Goal: Task Accomplishment & Management: Manage account settings

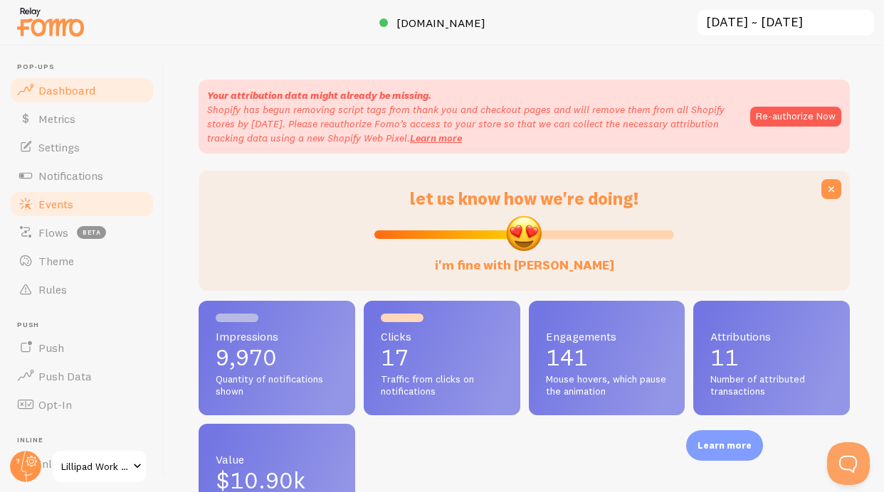
click at [35, 211] on link "Events" at bounding box center [82, 204] width 147 height 28
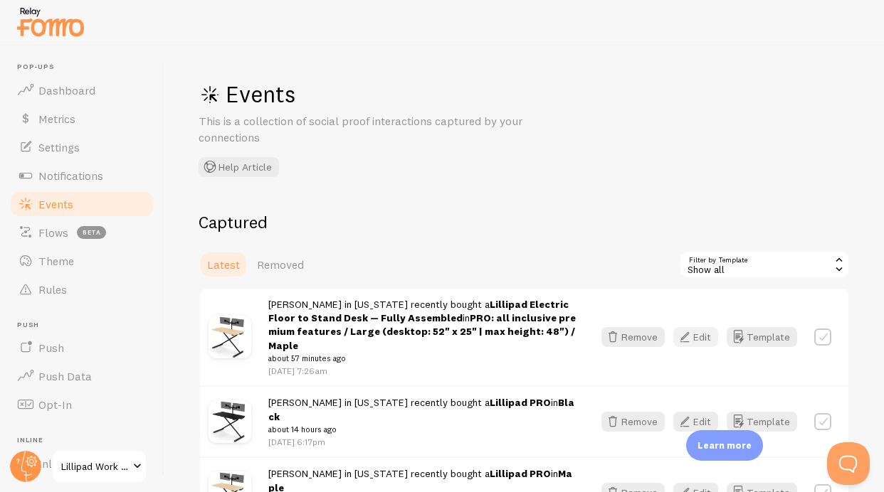
click at [681, 329] on icon "button" at bounding box center [684, 337] width 17 height 17
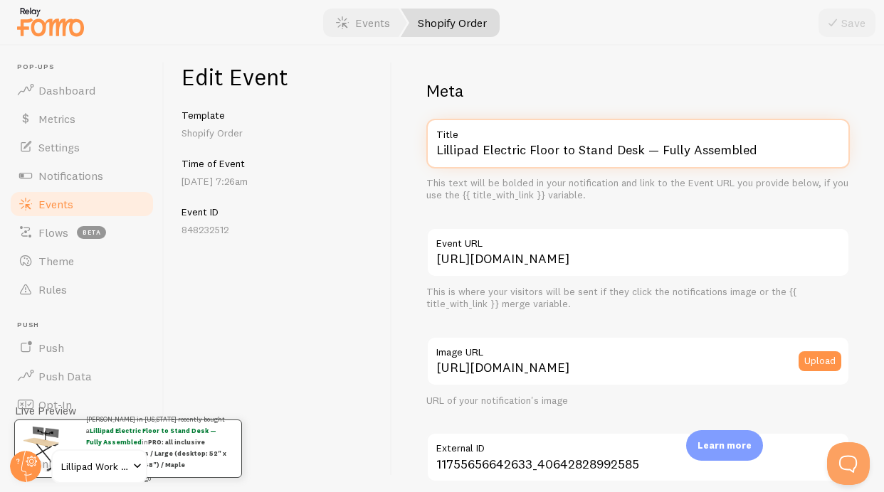
drag, startPoint x: 480, startPoint y: 153, endPoint x: 564, endPoint y: 160, distance: 83.6
click at [564, 160] on input "Lillipad Electric Floor to Stand Desk — Fully Assembled" at bounding box center [637, 144] width 423 height 50
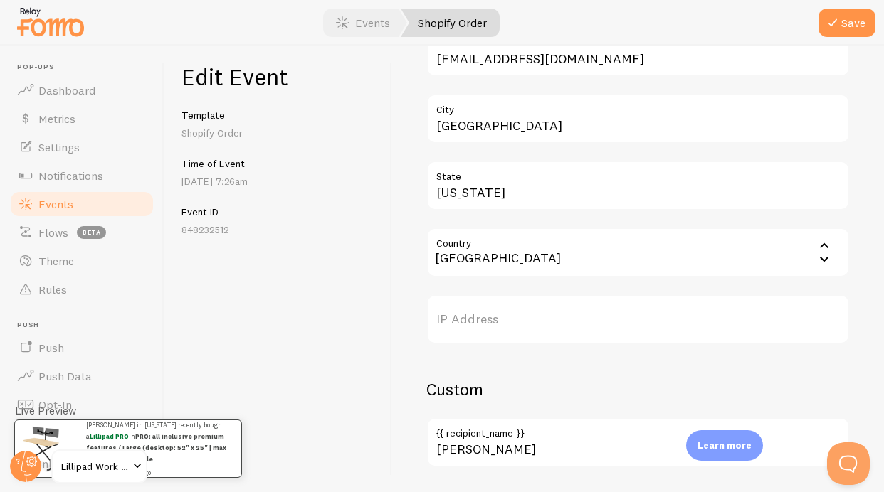
scroll to position [890, 0]
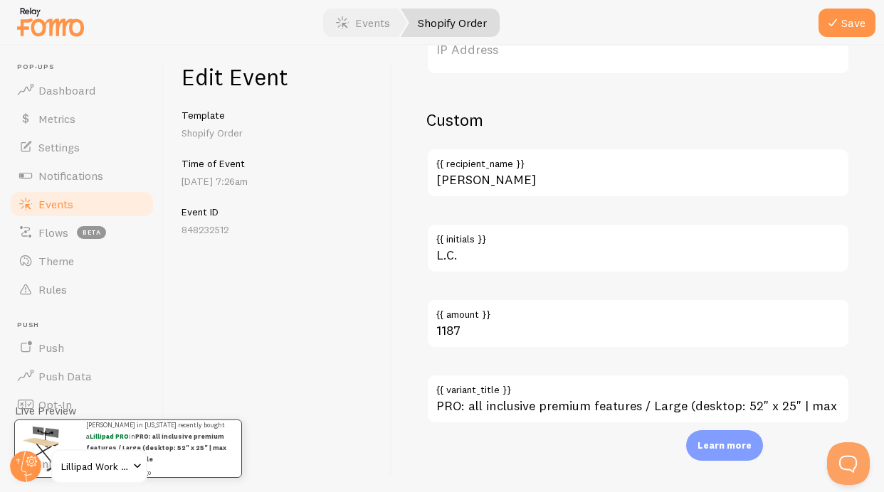
type input "Lillipad PRO"
click at [561, 397] on label "{{ variant_title }}" at bounding box center [637, 386] width 423 height 24
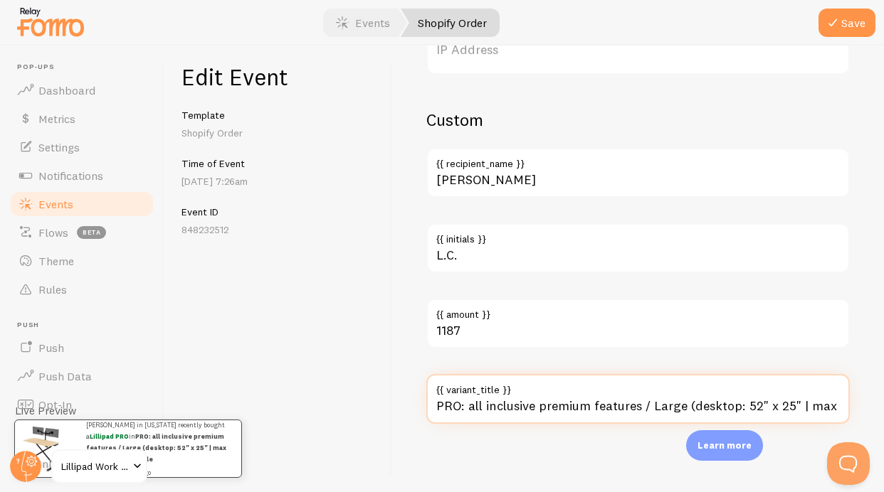
click at [561, 397] on input "PRO: all inclusive premium features / Large (desktop: 52" x 25" | max height: 4…" at bounding box center [637, 399] width 423 height 50
click at [561, 408] on input "PRO: all inclusive premium features / Large (desktop: 52" x 25" | max height: 4…" at bounding box center [637, 399] width 423 height 50
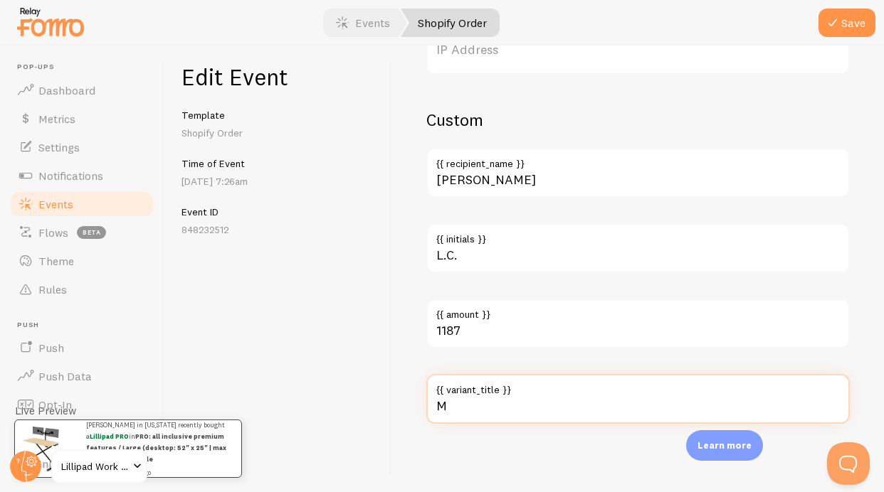
scroll to position [0, 0]
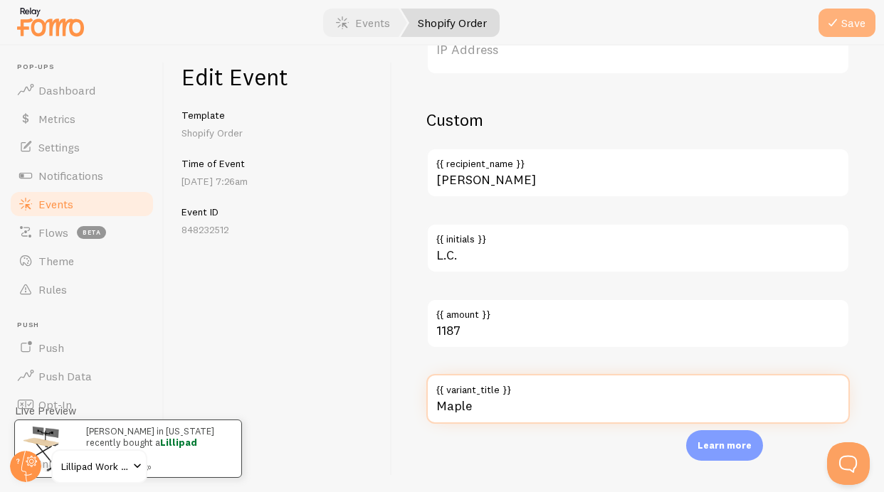
type input "Maple"
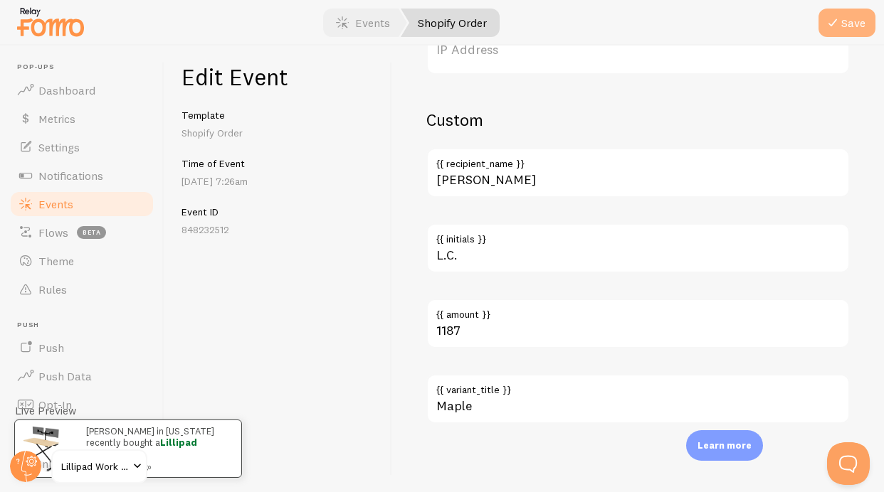
click at [845, 14] on button "Save" at bounding box center [846, 23] width 57 height 28
